Goal: Communication & Community: Answer question/provide support

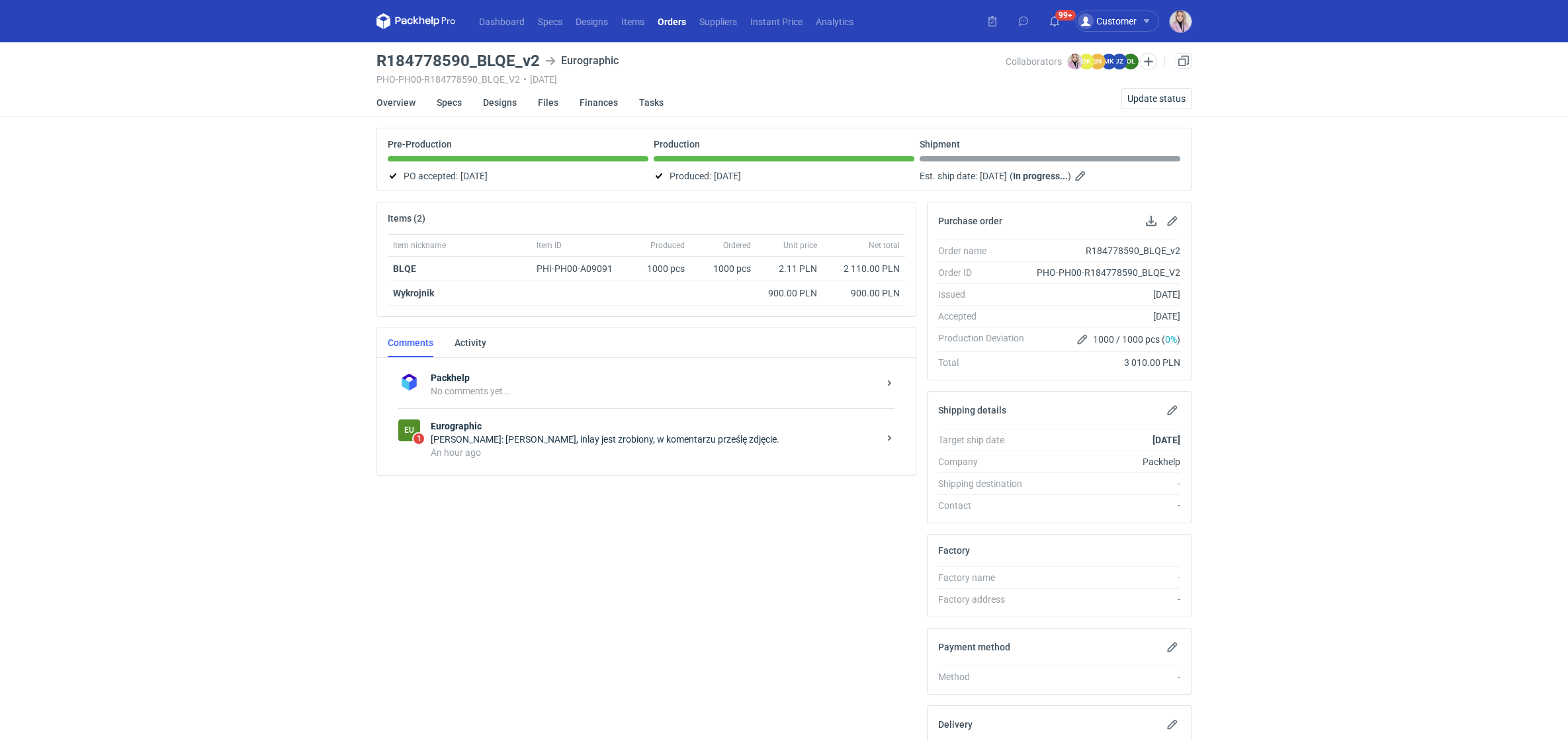
click at [619, 448] on div "An hour ago" at bounding box center [654, 453] width 448 height 14
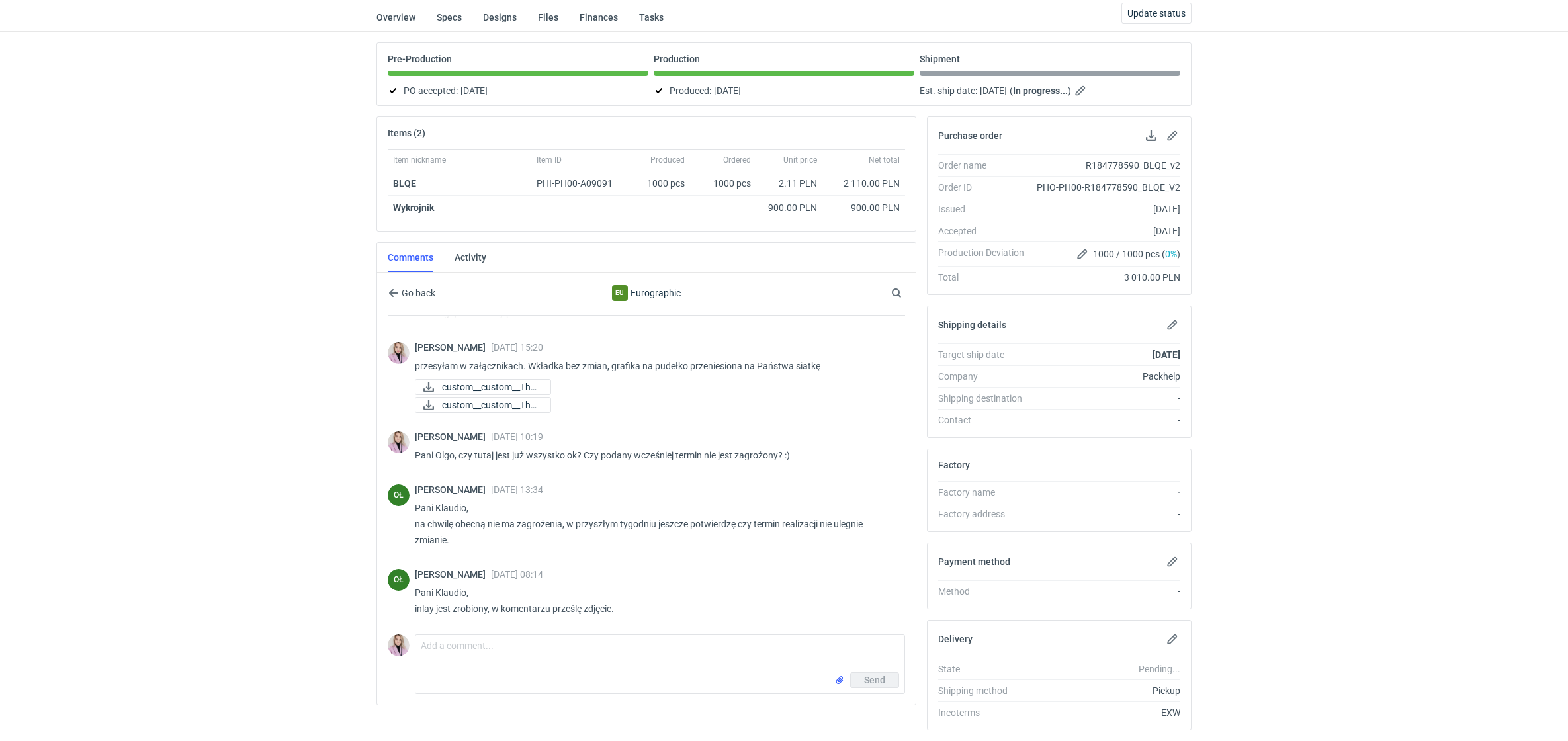
scroll to position [113, 0]
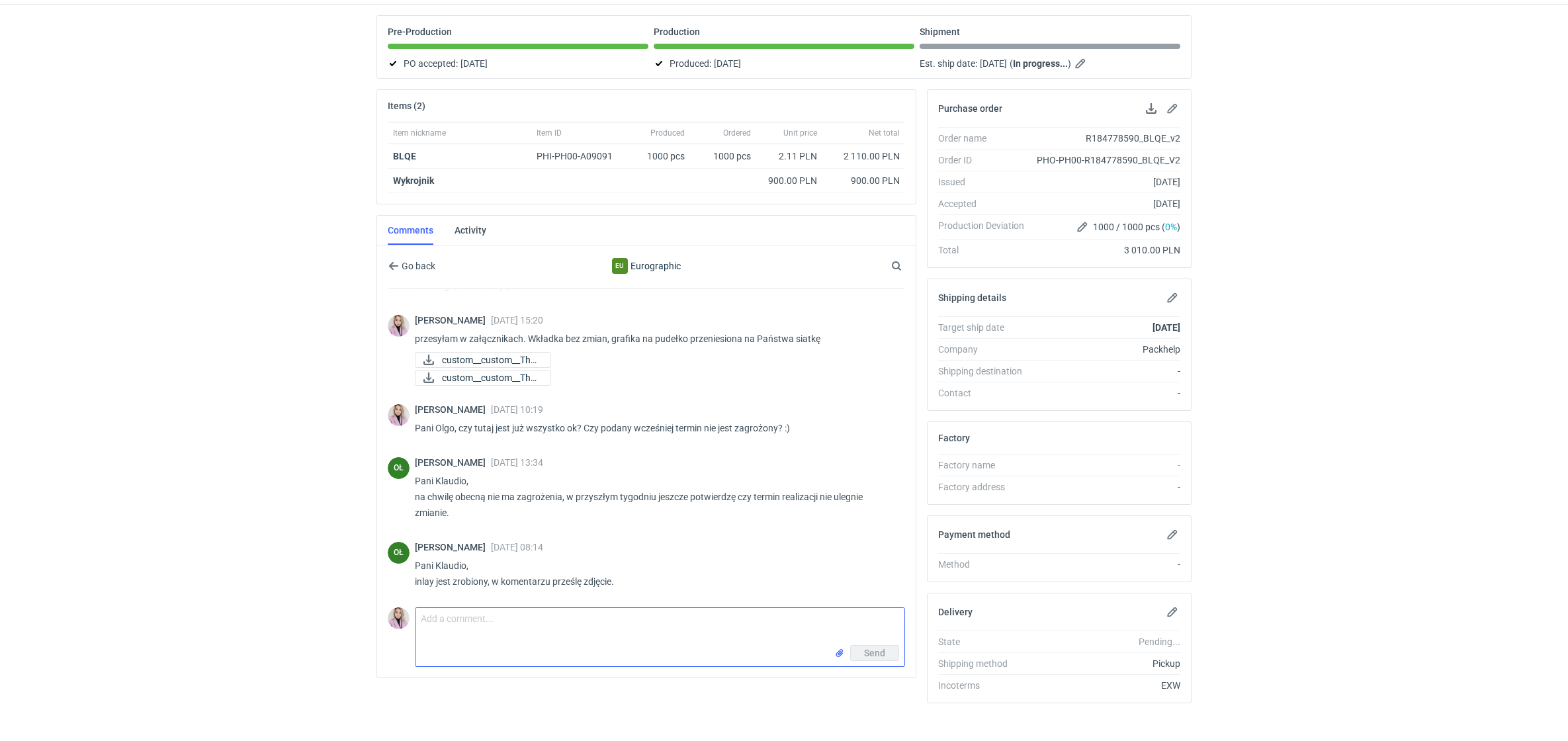
click at [486, 622] on textarea "Comment message" at bounding box center [660, 626] width 489 height 37
type textarea "ok, dziękuję za informacje, czekam na zdjęcie :)"
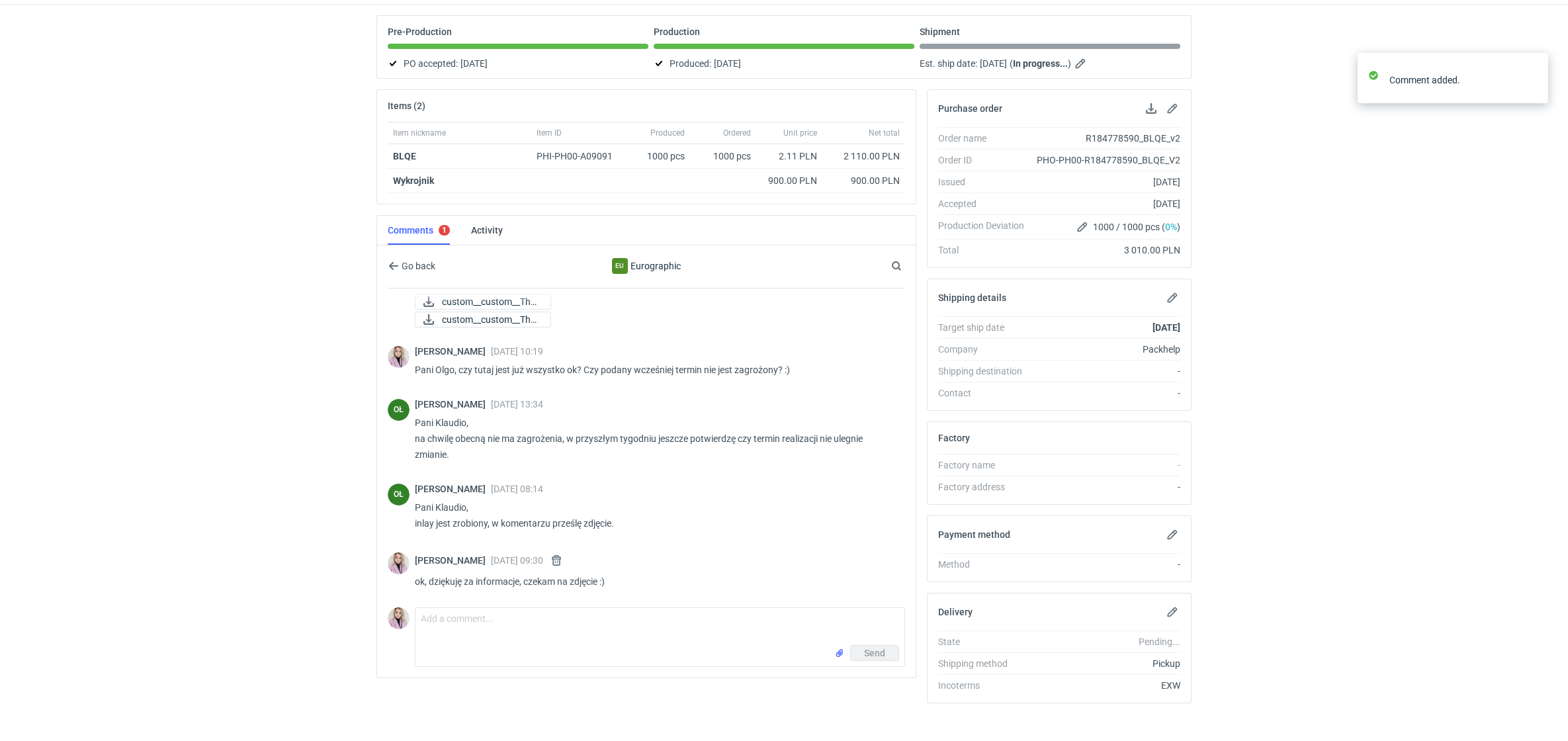
scroll to position [332, 0]
